Goal: Task Accomplishment & Management: Manage account settings

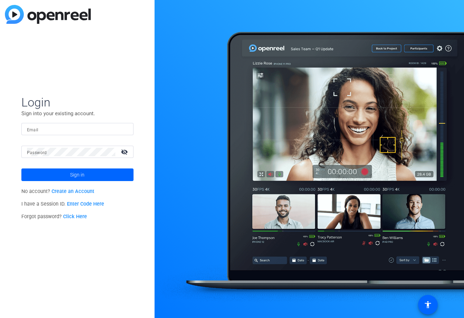
click at [127, 126] on input "Email" at bounding box center [77, 129] width 101 height 8
type input "[EMAIL_ADDRESS][DOMAIN_NAME]"
click at [21, 169] on button "Sign in" at bounding box center [77, 175] width 112 height 13
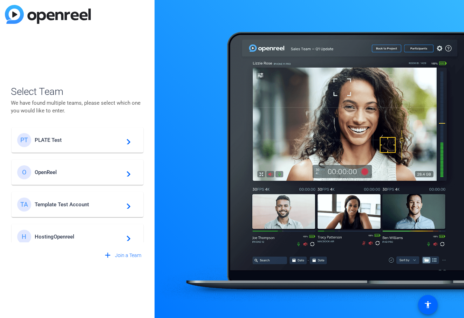
click at [55, 136] on div "PT PLATE Test navigate_next" at bounding box center [77, 140] width 121 height 14
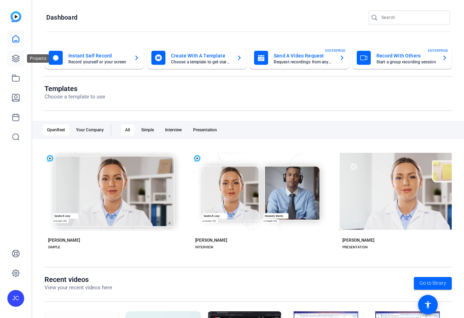
click at [18, 63] on link at bounding box center [15, 58] width 17 height 17
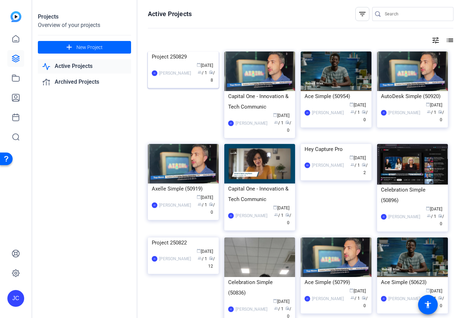
click at [175, 52] on img at bounding box center [183, 52] width 71 height 0
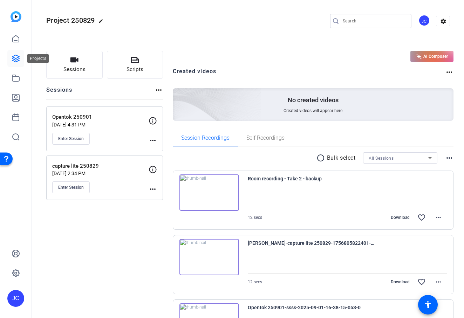
click at [14, 59] on icon at bounding box center [16, 58] width 8 height 8
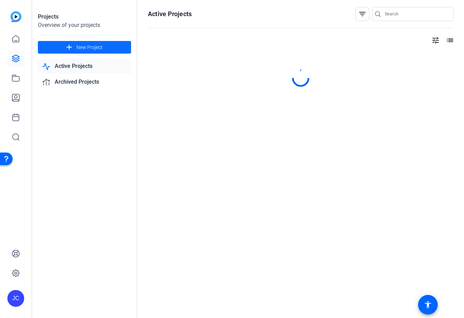
click at [86, 41] on span at bounding box center [84, 47] width 93 height 17
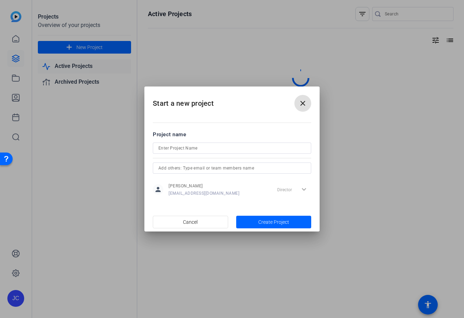
click at [214, 151] on input at bounding box center [232, 148] width 147 height 8
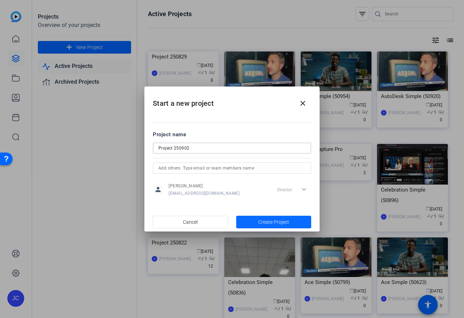
type input "Project 250902"
click at [262, 224] on span "Create Project" at bounding box center [273, 222] width 31 height 7
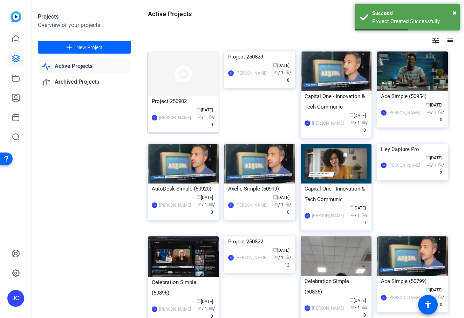
click at [176, 74] on img at bounding box center [183, 74] width 71 height 45
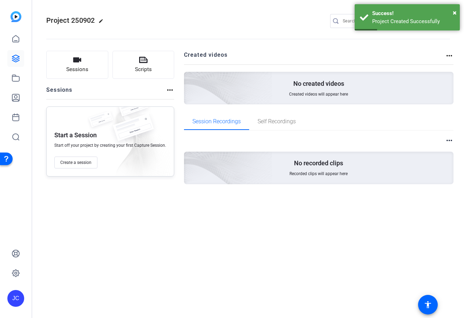
click at [187, 26] on openreel-divider-bar at bounding box center [248, 36] width 404 height 21
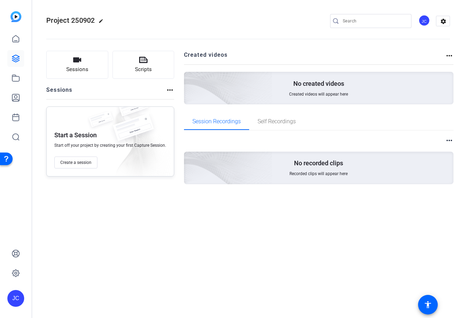
click at [187, 28] on openreel-divider-bar at bounding box center [248, 36] width 404 height 21
click at [89, 68] on button "Sessions" at bounding box center [77, 65] width 62 height 28
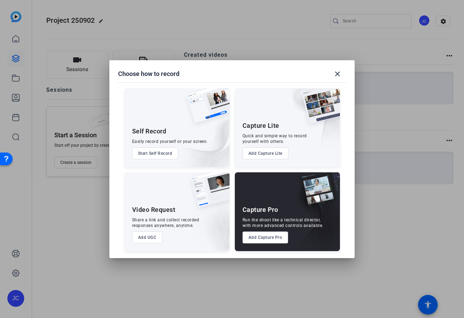
click at [149, 241] on button "Add UGC" at bounding box center [147, 238] width 31 height 12
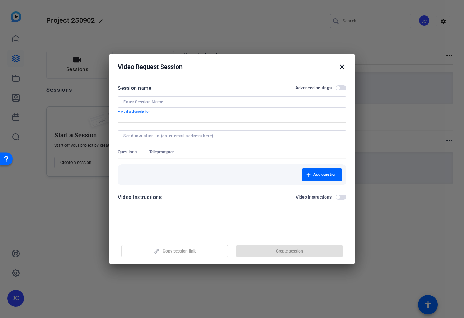
click at [220, 105] on div at bounding box center [231, 101] width 217 height 11
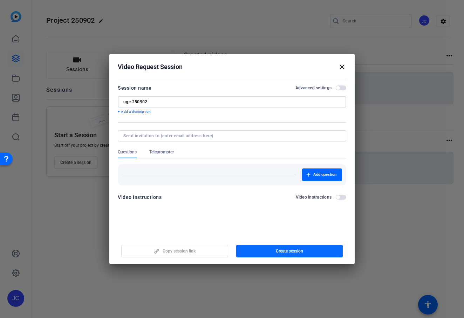
type input "ugc 250902"
click at [252, 245] on span "button" at bounding box center [289, 251] width 107 height 17
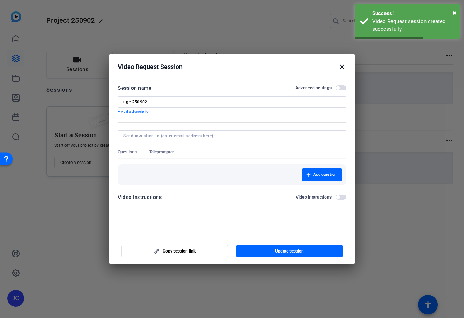
click at [346, 66] on h2 "Video Request Session close" at bounding box center [231, 65] width 245 height 23
click at [343, 64] on mat-icon "close" at bounding box center [342, 67] width 8 height 8
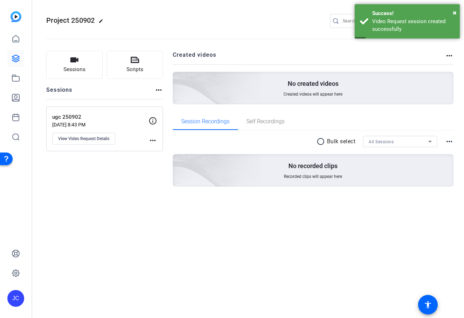
click at [92, 80] on div "Sessions Scripts Sessions more_horiz ugc 250902 [DATE] 8:43 PM View Video Reque…" at bounding box center [104, 130] width 117 height 159
click at [99, 72] on button "Sessions" at bounding box center [74, 65] width 56 height 28
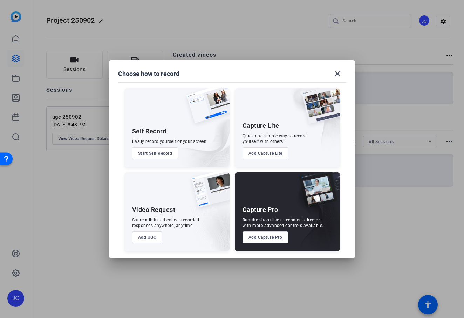
click at [251, 154] on button "Add Capture Lite" at bounding box center [266, 154] width 46 height 12
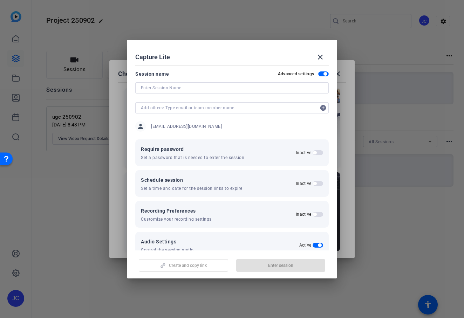
click at [231, 96] on div at bounding box center [232, 98] width 194 height 8
click at [234, 91] on input at bounding box center [232, 88] width 182 height 8
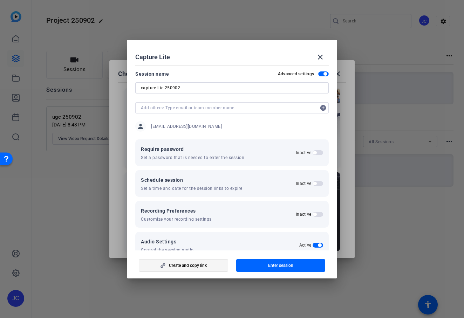
type input "capture lite 250902"
click at [208, 263] on span "button" at bounding box center [183, 265] width 89 height 17
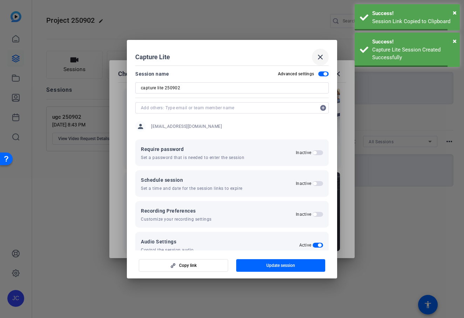
click at [325, 59] on span at bounding box center [320, 57] width 17 height 17
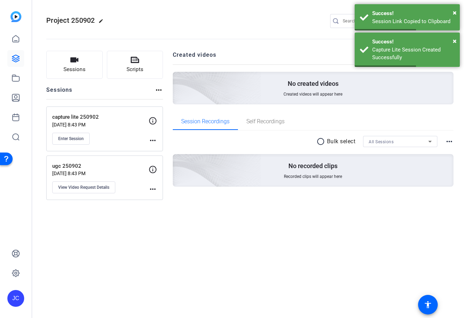
click at [60, 244] on div "Project 250902 edit JC settings Sessions Scripts Sessions more_horiz capture li…" at bounding box center [248, 159] width 432 height 318
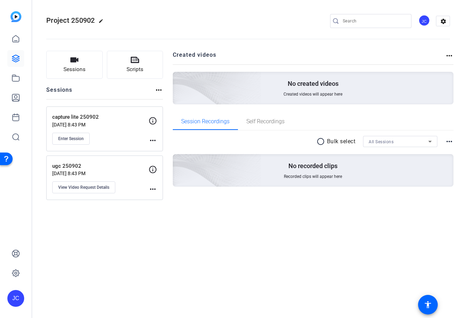
click at [227, 252] on div "Project 250902 edit JC settings Sessions Scripts Sessions more_horiz capture li…" at bounding box center [248, 159] width 432 height 318
